Goal: Information Seeking & Learning: Compare options

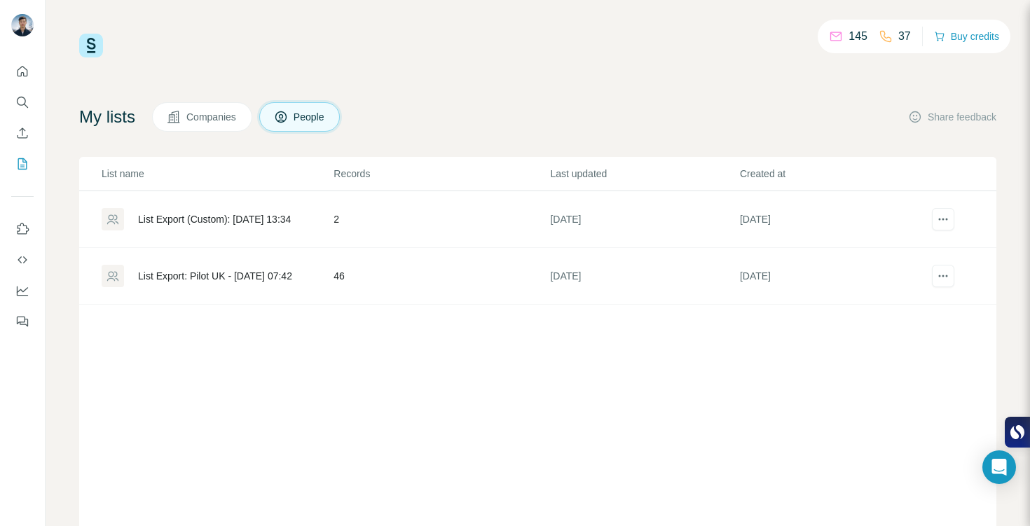
click at [214, 110] on span "Companies" at bounding box center [211, 117] width 51 height 14
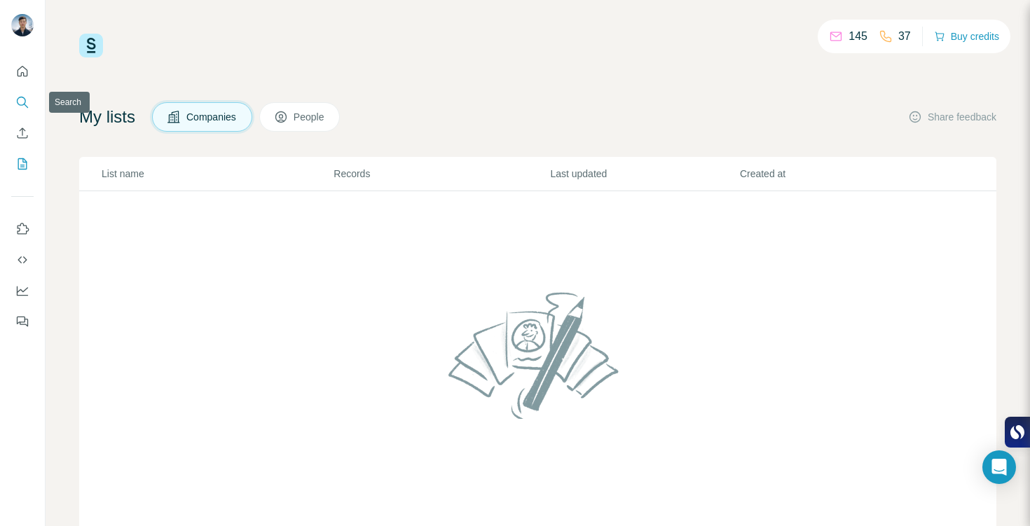
click at [22, 102] on icon "Search" at bounding box center [22, 102] width 14 height 14
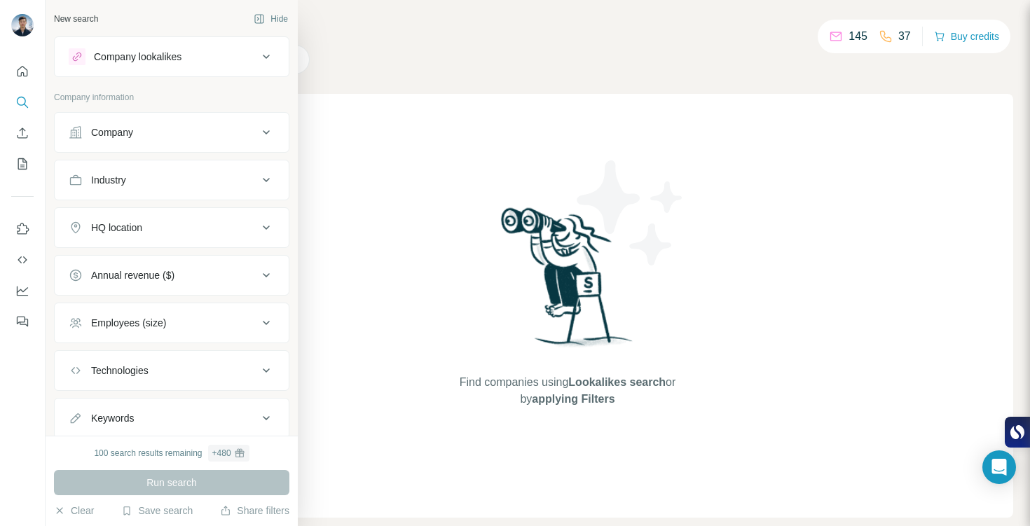
click at [140, 135] on div "Company" at bounding box center [163, 132] width 189 height 14
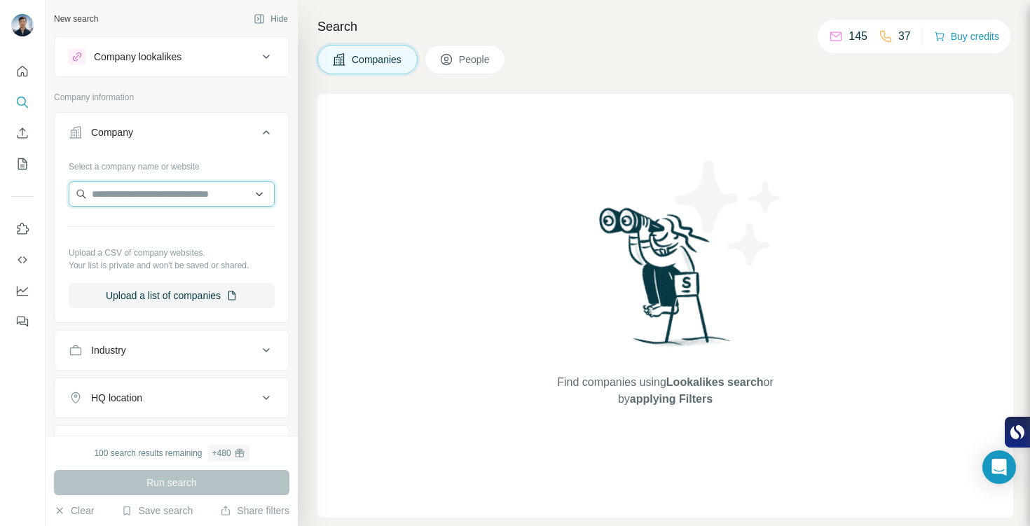
click at [184, 192] on input "text" at bounding box center [172, 194] width 206 height 25
click at [231, 166] on div "Select a company name or website" at bounding box center [172, 164] width 206 height 18
click at [235, 63] on div "Company lookalikes" at bounding box center [163, 56] width 189 height 17
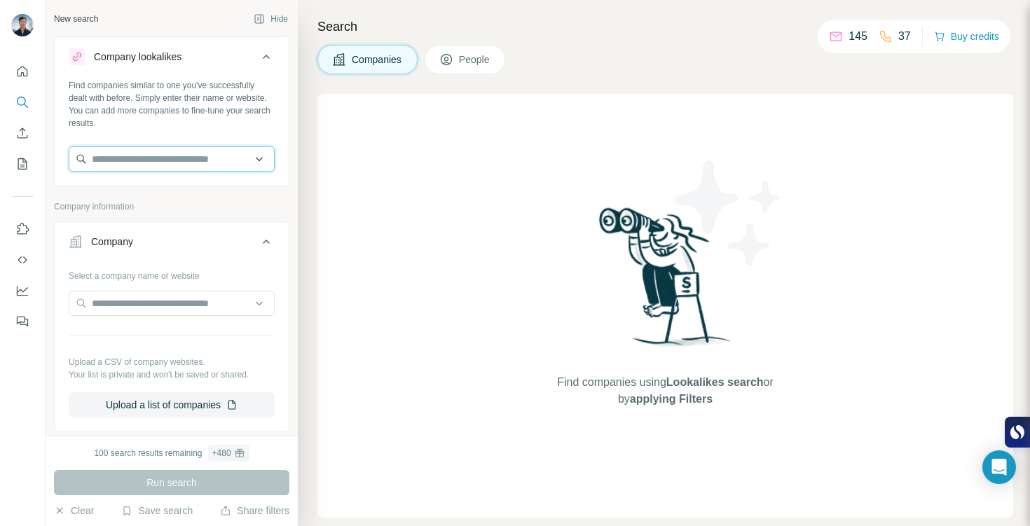
click at [195, 160] on input "text" at bounding box center [172, 158] width 206 height 25
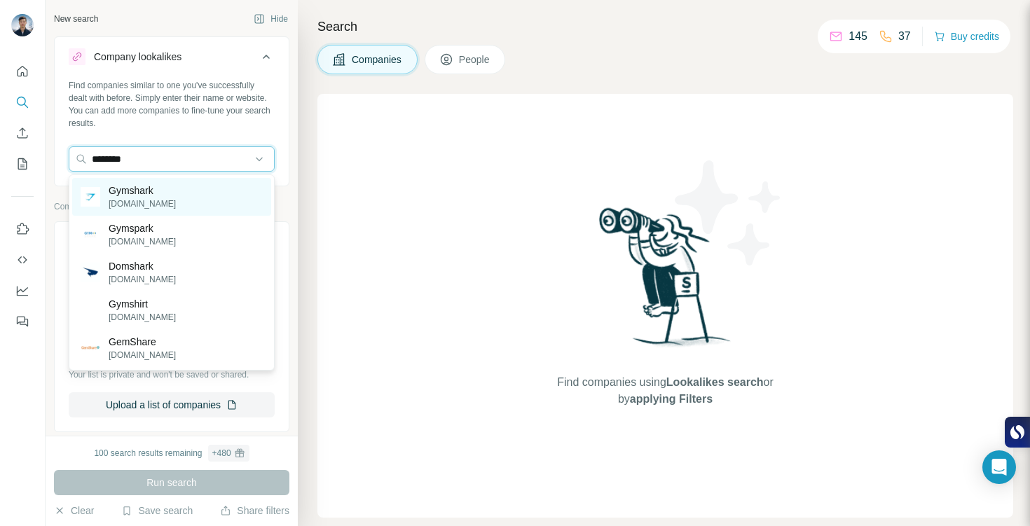
type input "********"
click at [169, 192] on div "Gymshark [DOMAIN_NAME]" at bounding box center [171, 197] width 199 height 38
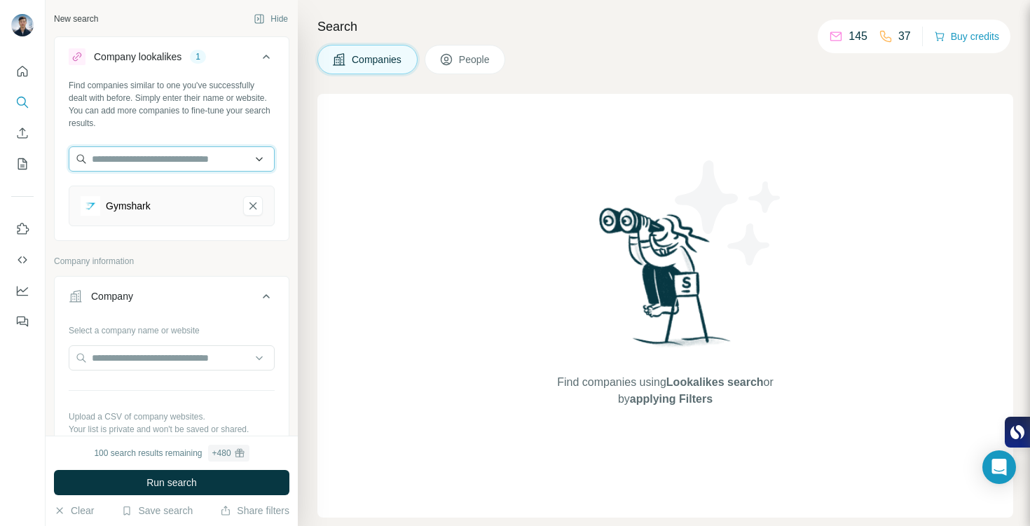
click at [169, 163] on input "text" at bounding box center [172, 158] width 206 height 25
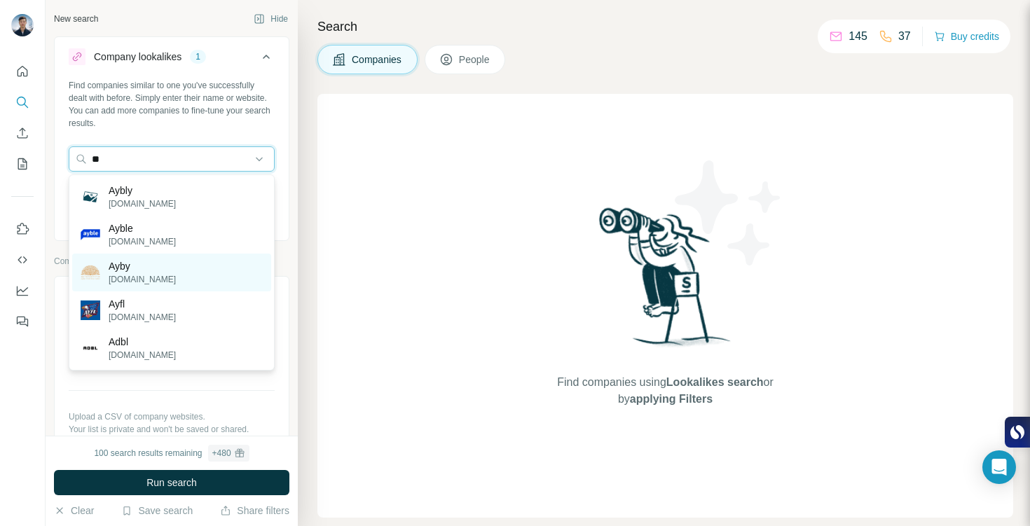
type input "*"
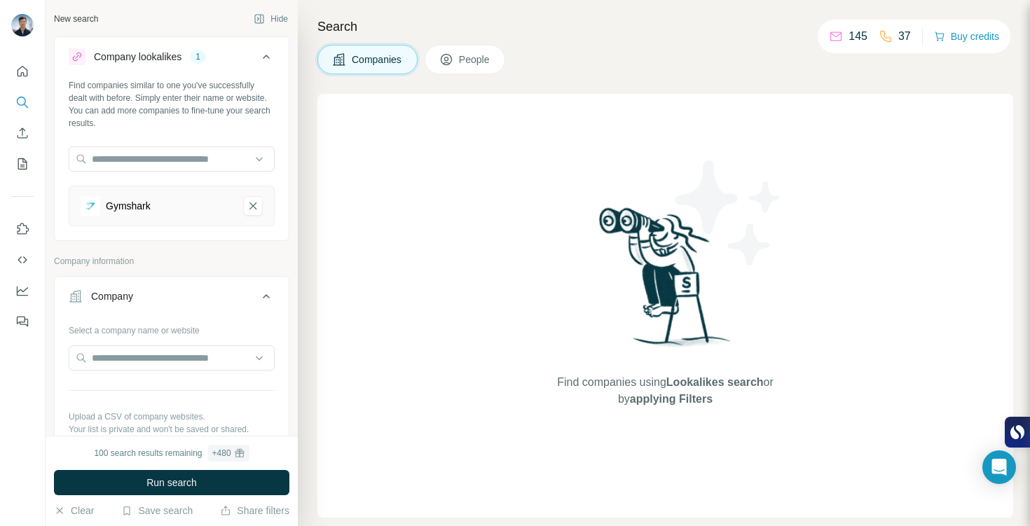
click at [291, 143] on div "New search Hide Company lookalikes 1 Find companies similar to one you've succe…" at bounding box center [172, 218] width 252 height 436
click at [211, 485] on button "Run search" at bounding box center [171, 482] width 235 height 25
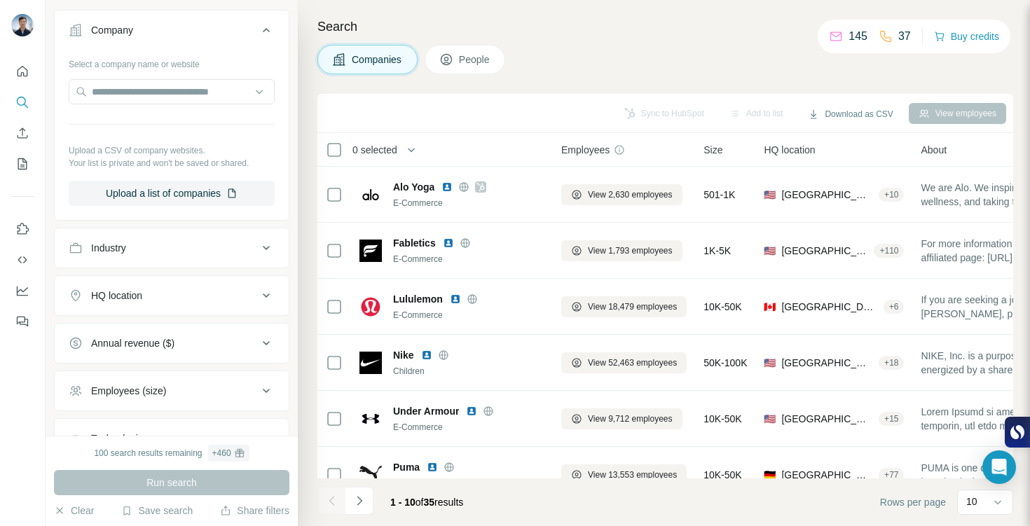
scroll to position [272, 0]
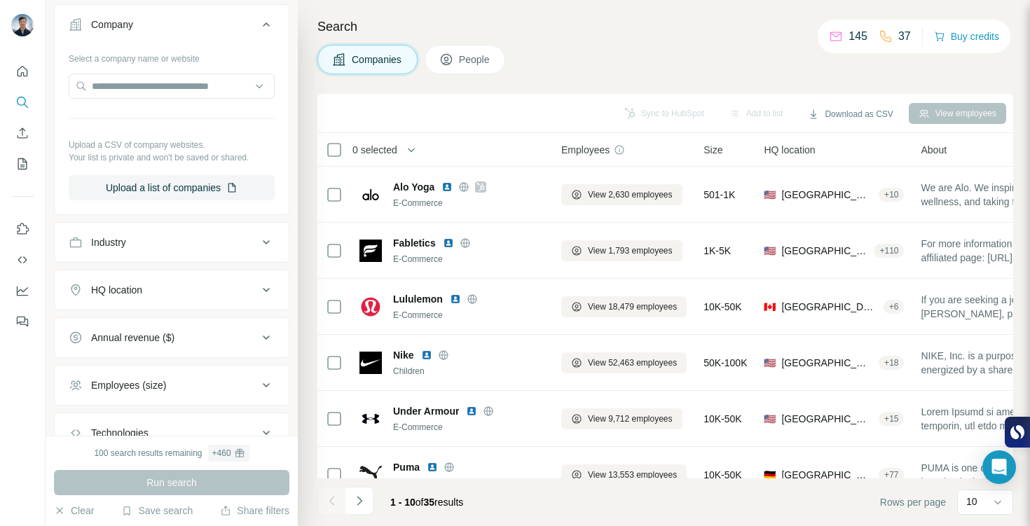
click at [215, 299] on button "HQ location" at bounding box center [172, 290] width 234 height 34
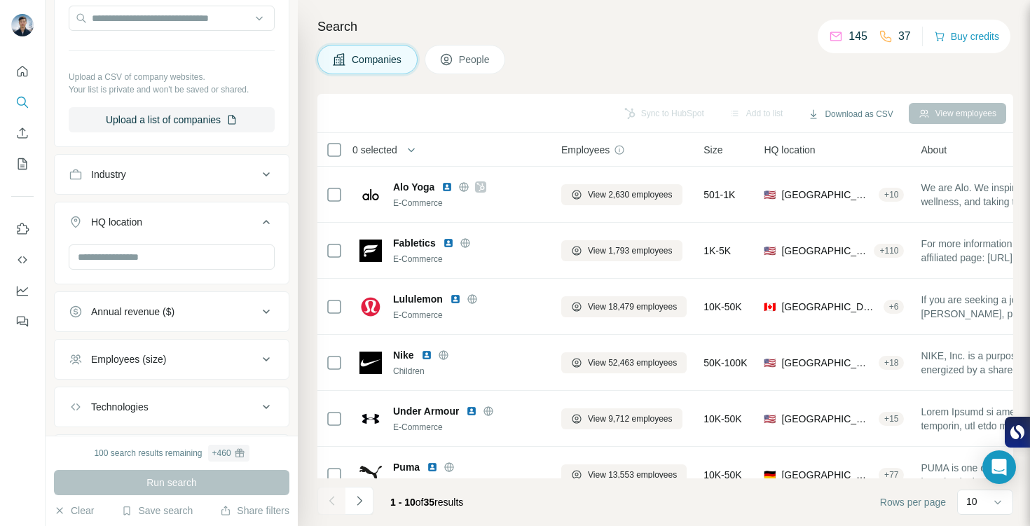
scroll to position [348, 0]
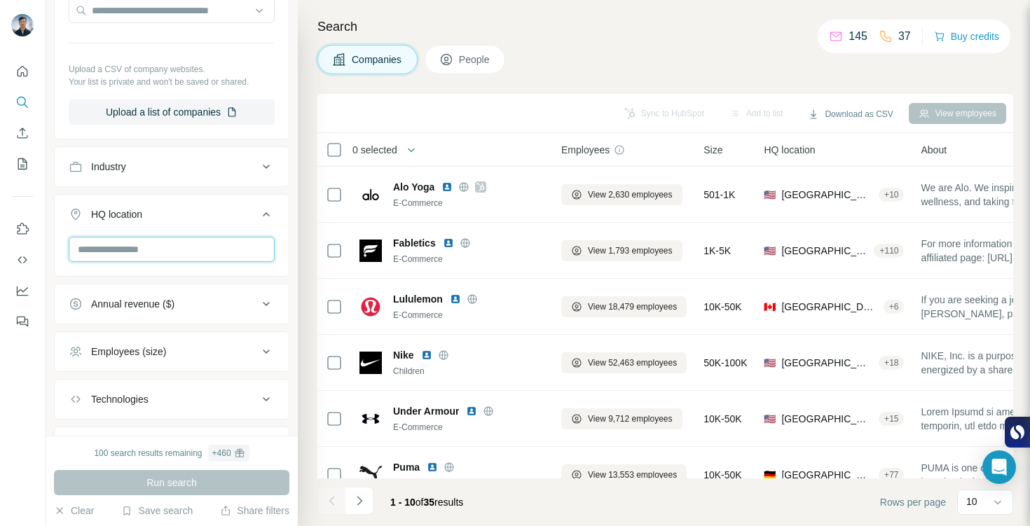
click at [161, 254] on input "text" at bounding box center [172, 249] width 206 height 25
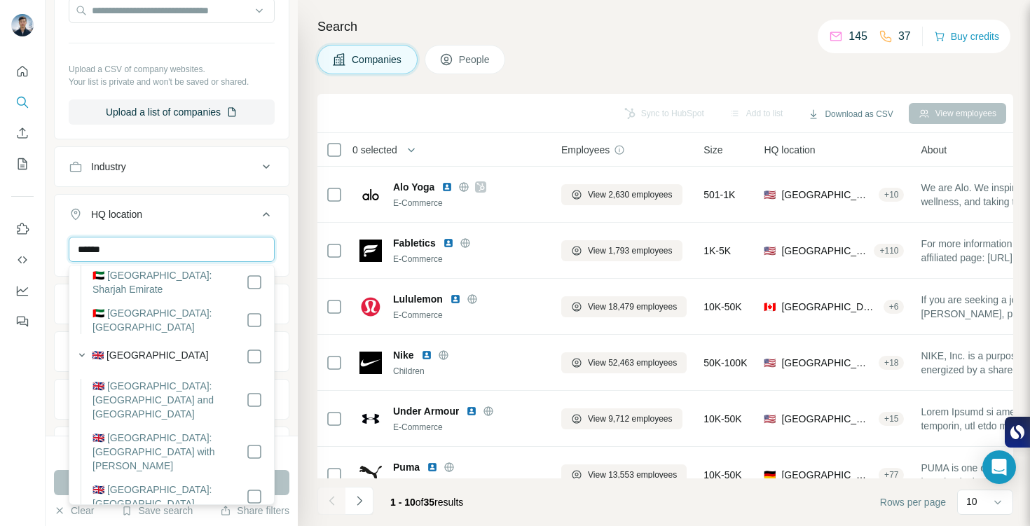
scroll to position [231, 0]
type input "******"
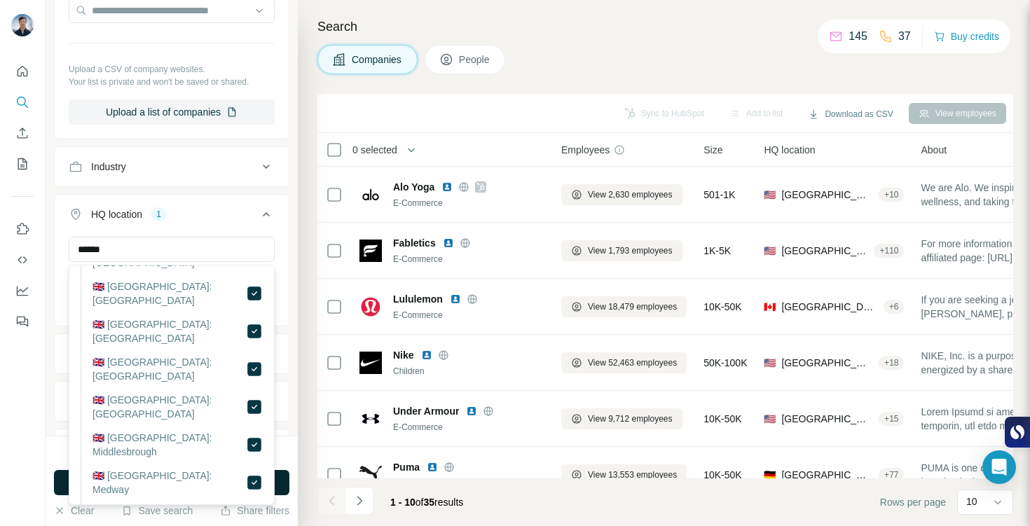
click at [281, 477] on button "Run search" at bounding box center [171, 482] width 235 height 25
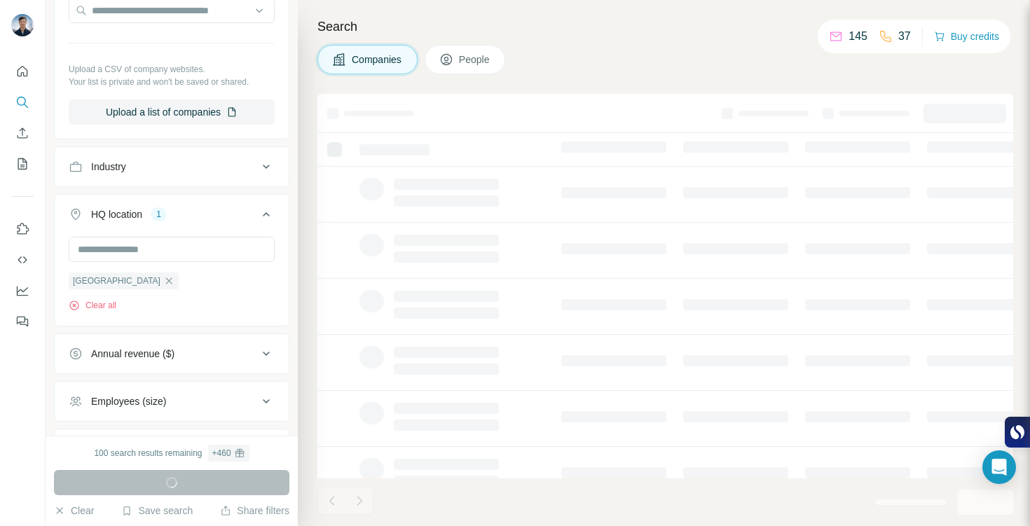
scroll to position [1545, 0]
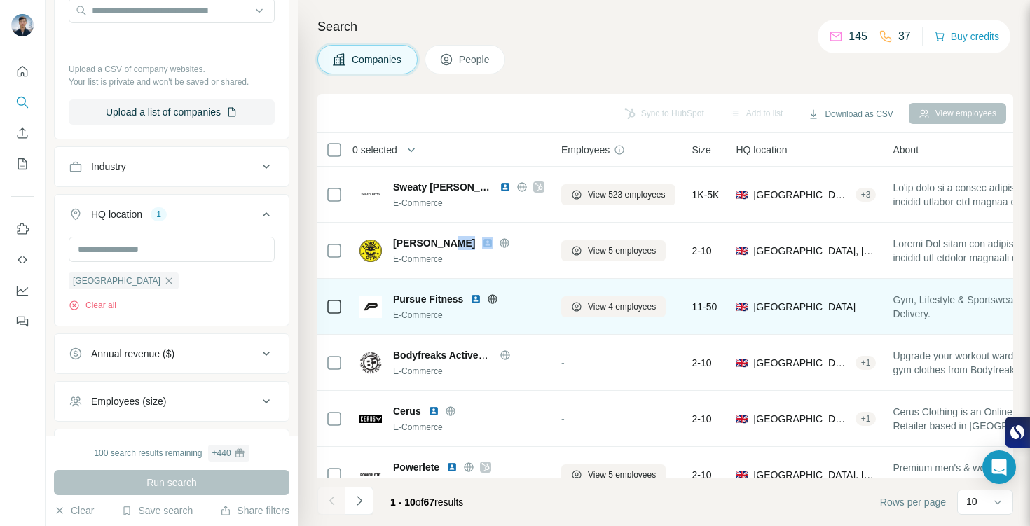
click at [472, 301] on img at bounding box center [475, 299] width 11 height 11
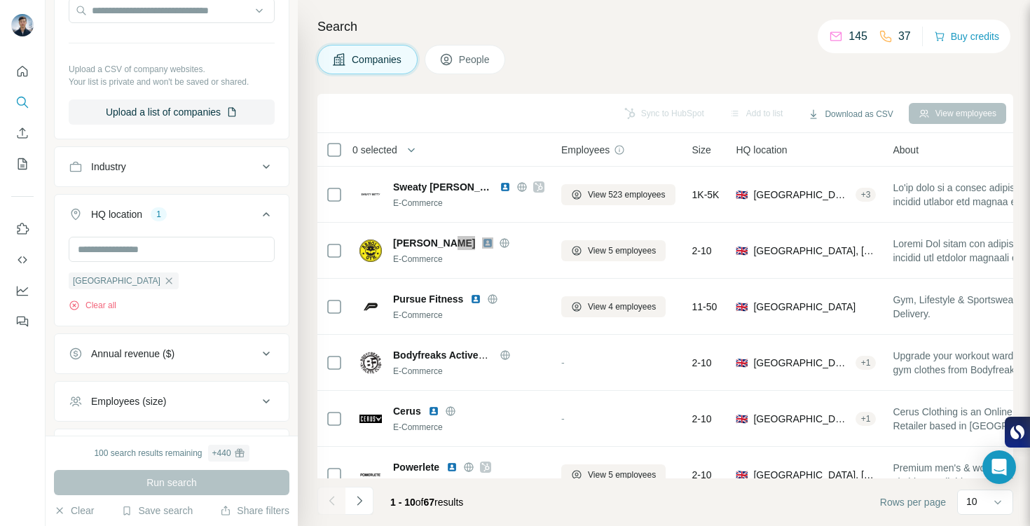
drag, startPoint x: 447, startPoint y: 242, endPoint x: 616, endPoint y: 6, distance: 290.9
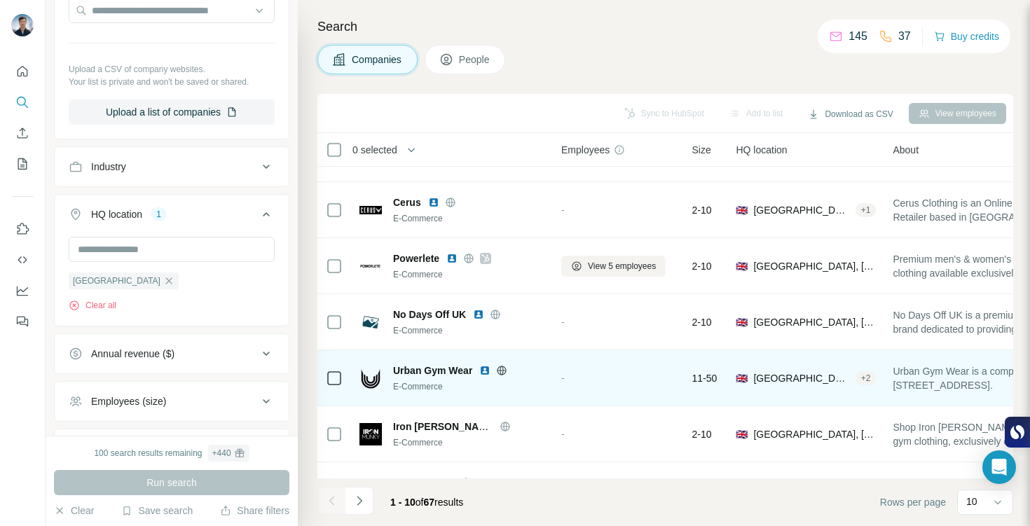
scroll to position [210, 0]
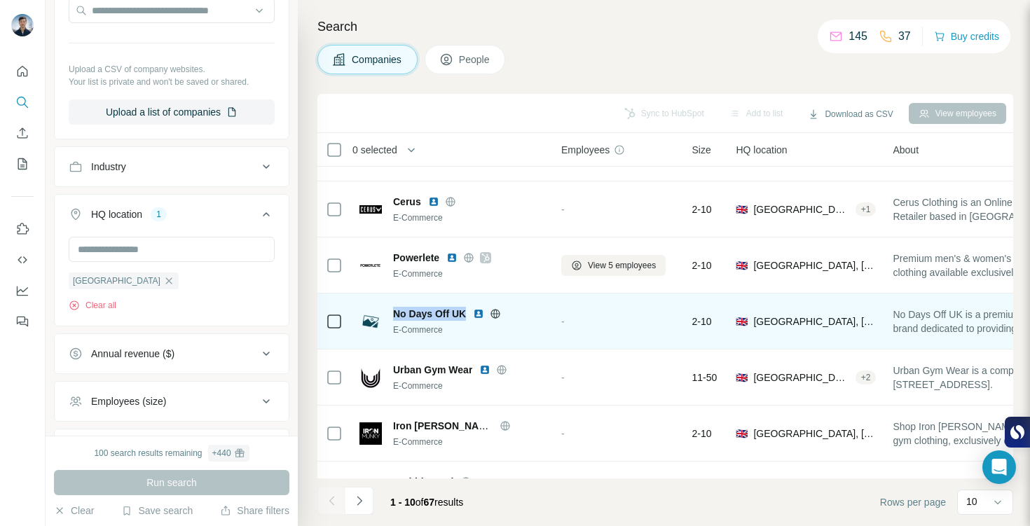
drag, startPoint x: 466, startPoint y: 315, endPoint x: 397, endPoint y: 313, distance: 69.4
click at [397, 313] on span "No Days Off UK" at bounding box center [429, 314] width 73 height 14
copy span "No Days Off UK"
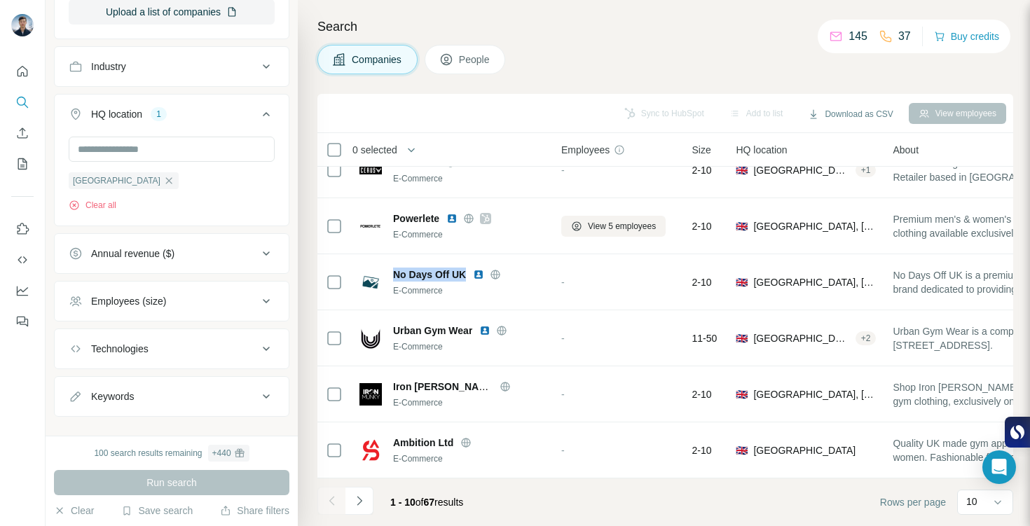
scroll to position [451, 0]
click at [235, 300] on div "Employees (size)" at bounding box center [163, 299] width 189 height 14
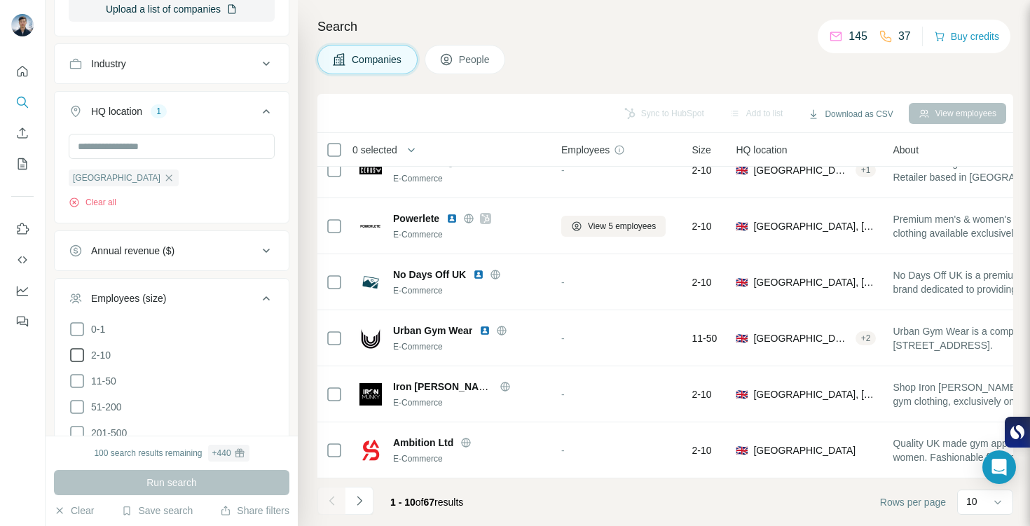
click at [76, 357] on icon at bounding box center [77, 355] width 17 height 17
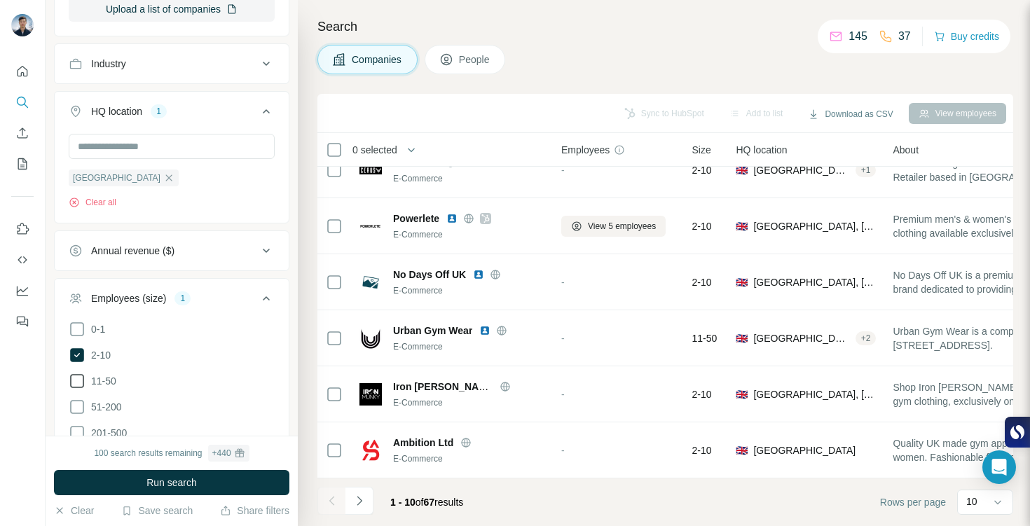
click at [75, 385] on icon at bounding box center [77, 381] width 17 height 17
click at [199, 254] on div "Annual revenue ($)" at bounding box center [163, 251] width 189 height 14
click at [82, 311] on icon at bounding box center [77, 307] width 17 height 17
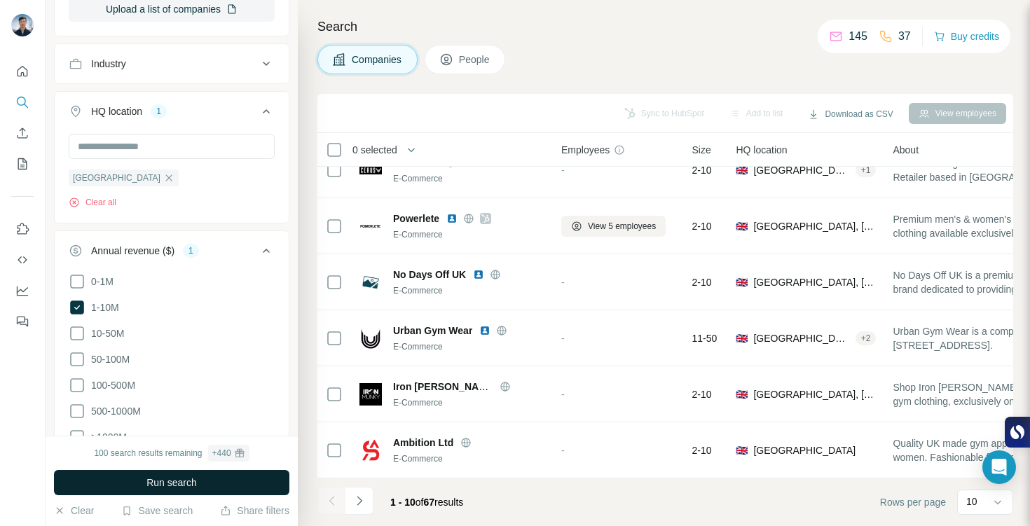
click at [205, 481] on button "Run search" at bounding box center [171, 482] width 235 height 25
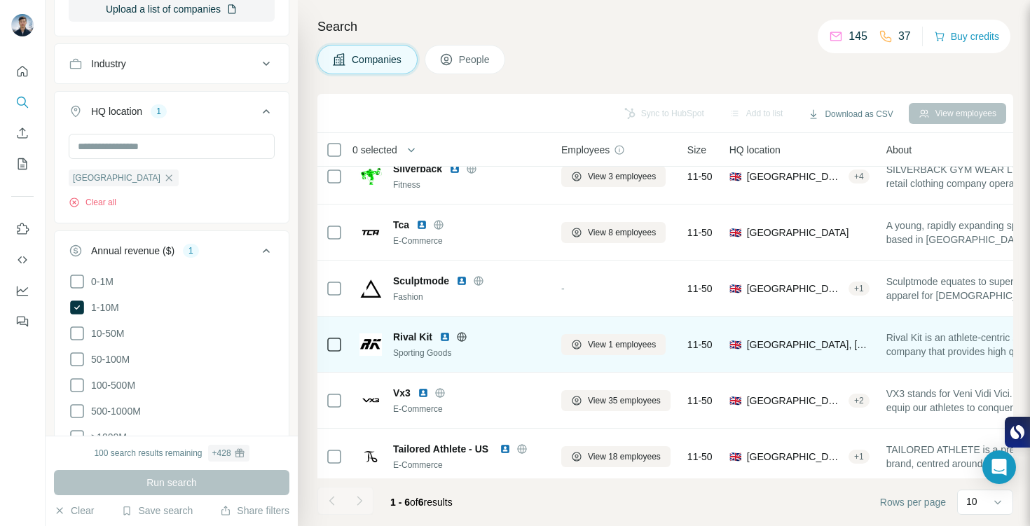
scroll to position [25, 0]
